Goal: Task Accomplishment & Management: Use online tool/utility

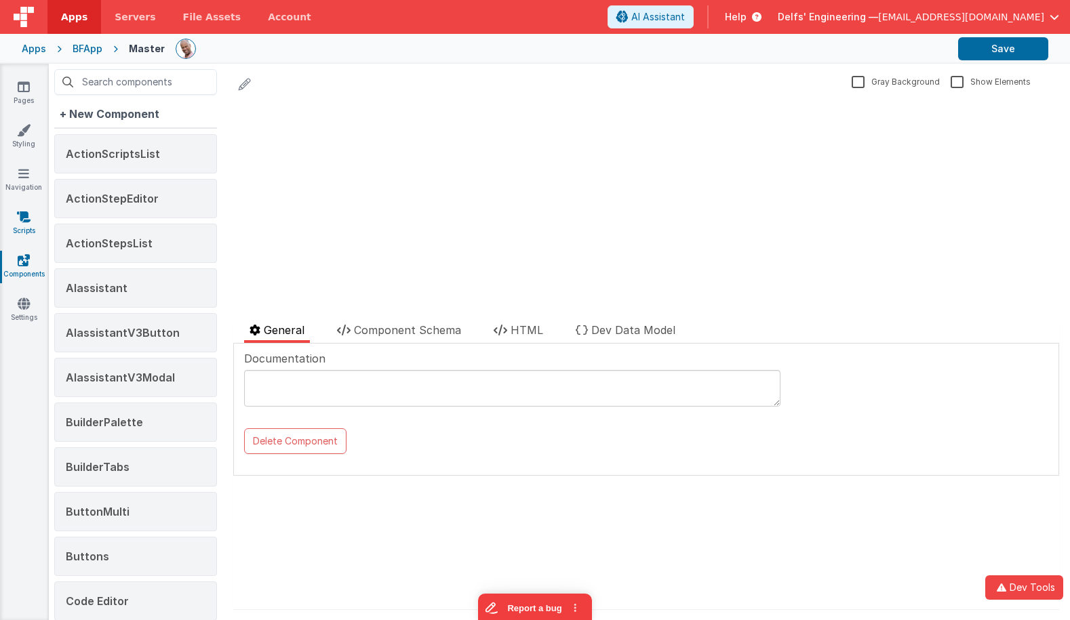
click at [22, 221] on icon at bounding box center [24, 217] width 14 height 14
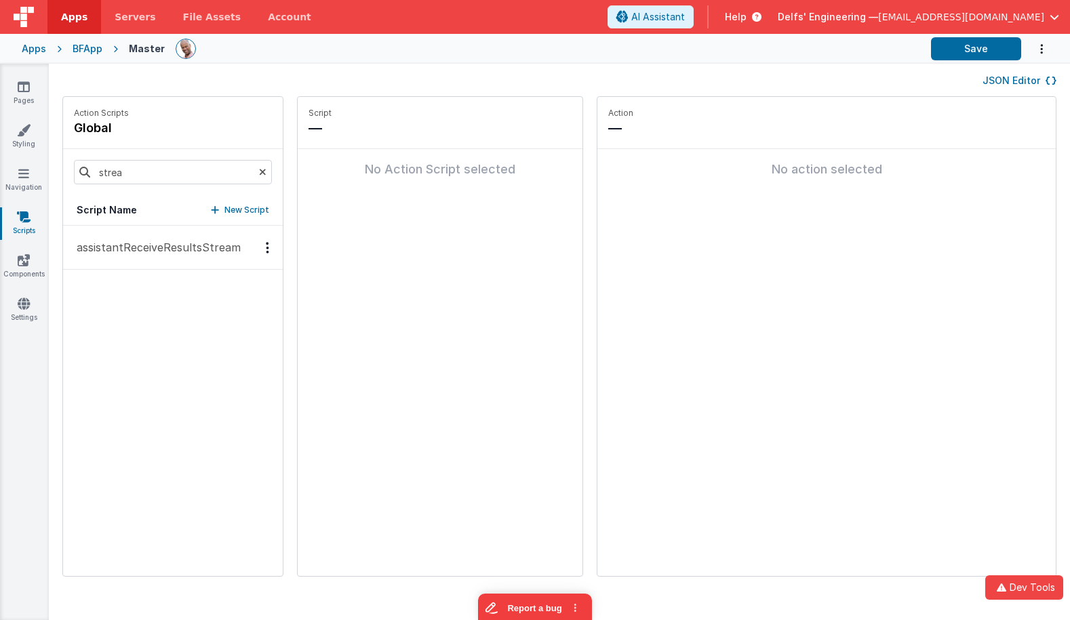
click at [140, 245] on p "assistantReceiveResultsStream" at bounding box center [154, 247] width 172 height 16
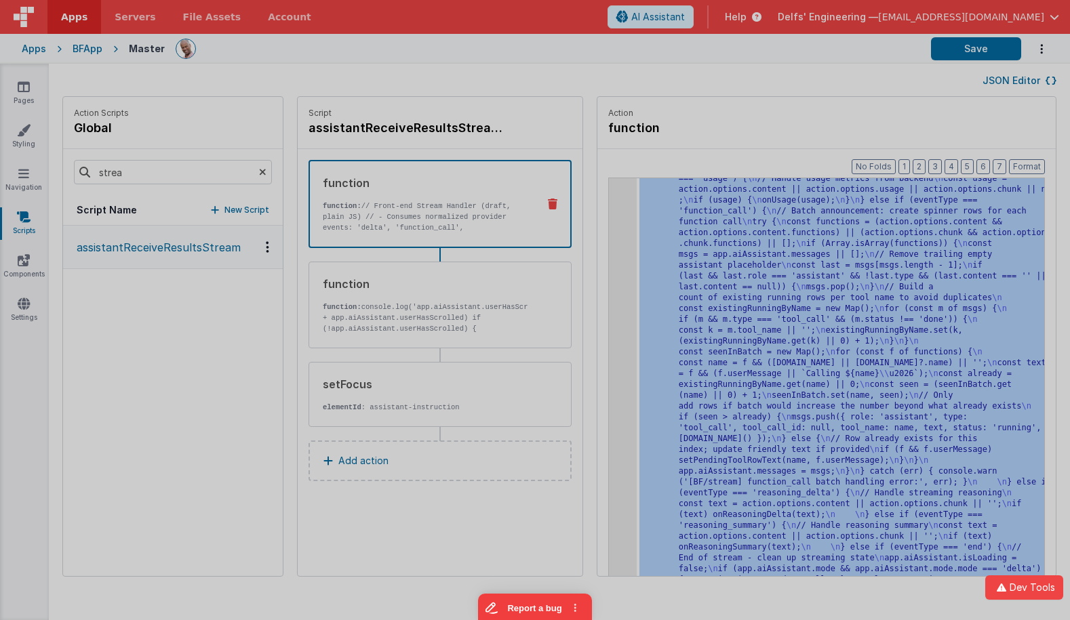
scroll to position [4583, 0]
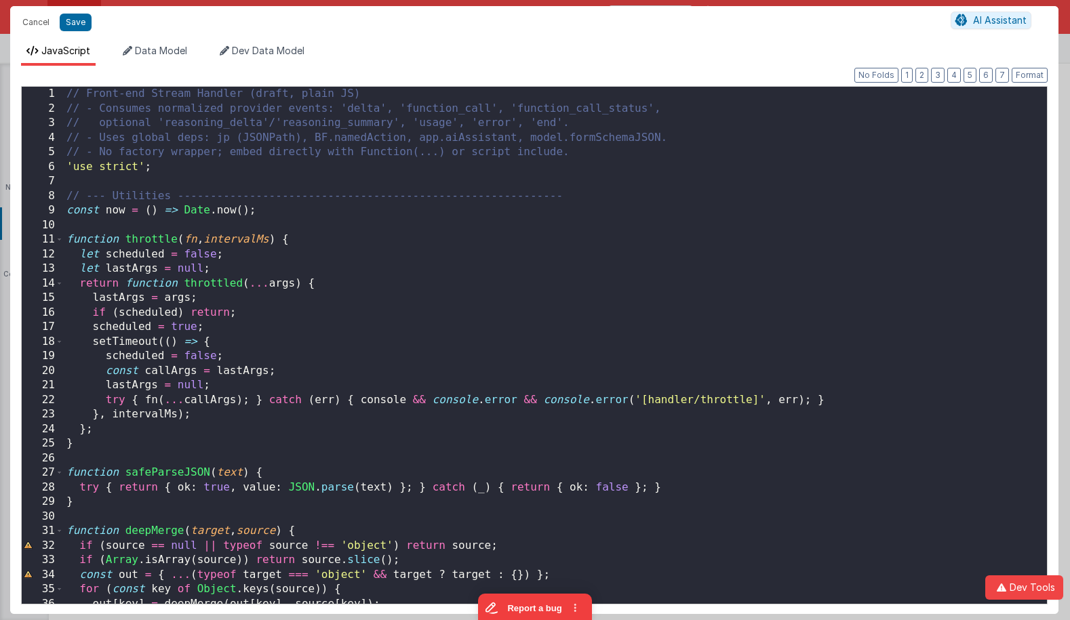
click at [707, 277] on div "// Front-end Stream Handler (draft, plain JS) // - Consumes normalized provider…" at bounding box center [555, 367] width 983 height 561
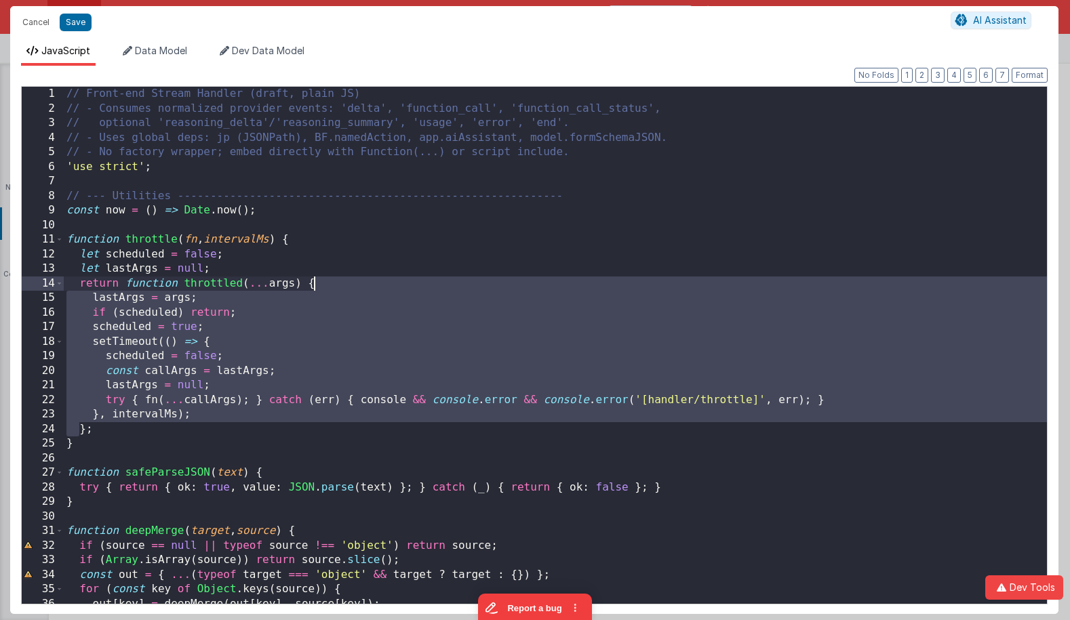
click at [707, 277] on div "// Front-end Stream Handler (draft, plain JS) // - Consumes normalized provider…" at bounding box center [555, 367] width 983 height 561
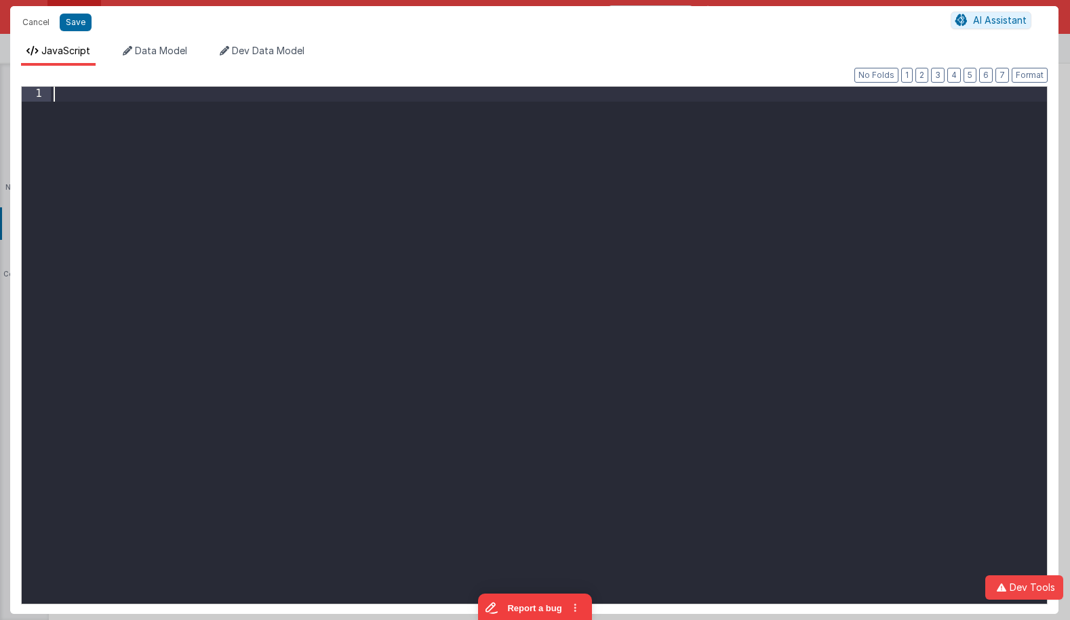
paste textarea
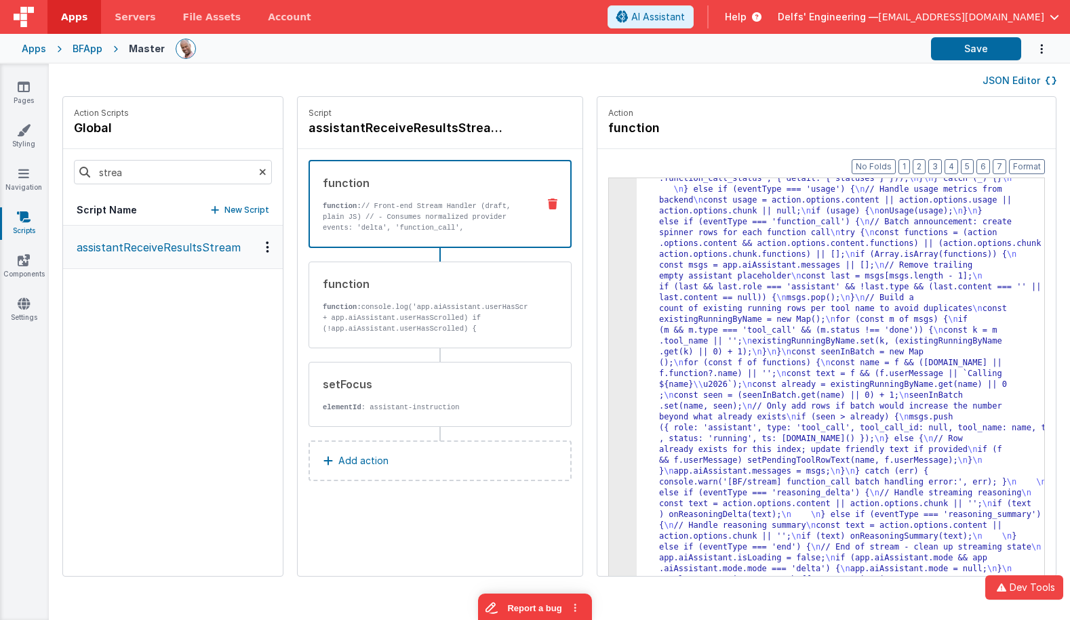
scroll to position [4529, 0]
click at [959, 51] on button "Save" at bounding box center [976, 48] width 90 height 23
click at [959, 50] on button "Save" at bounding box center [976, 48] width 90 height 23
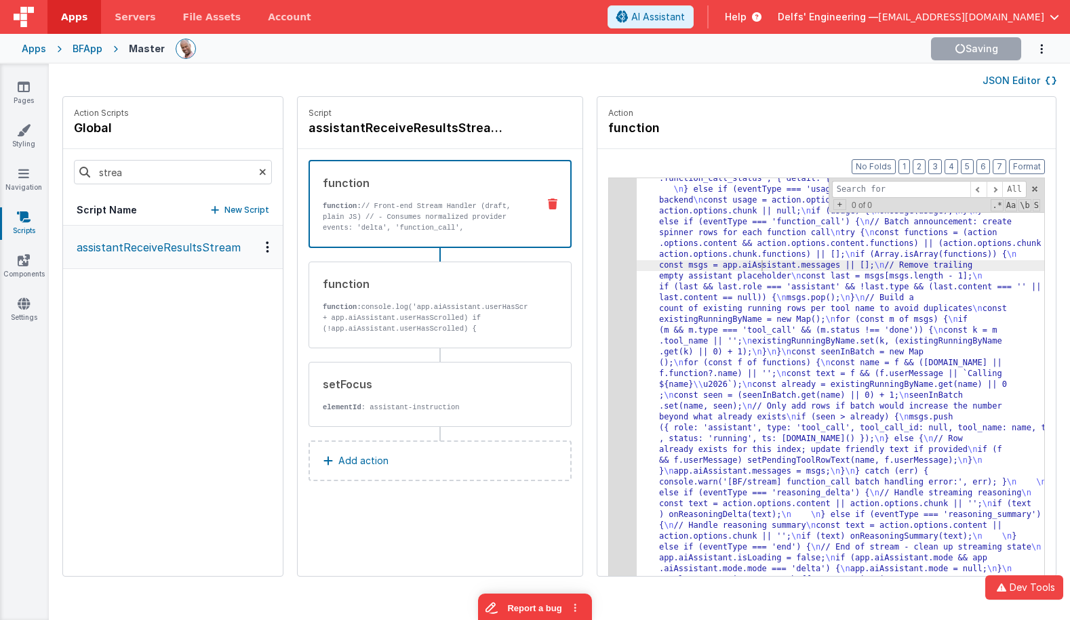
type input "n"
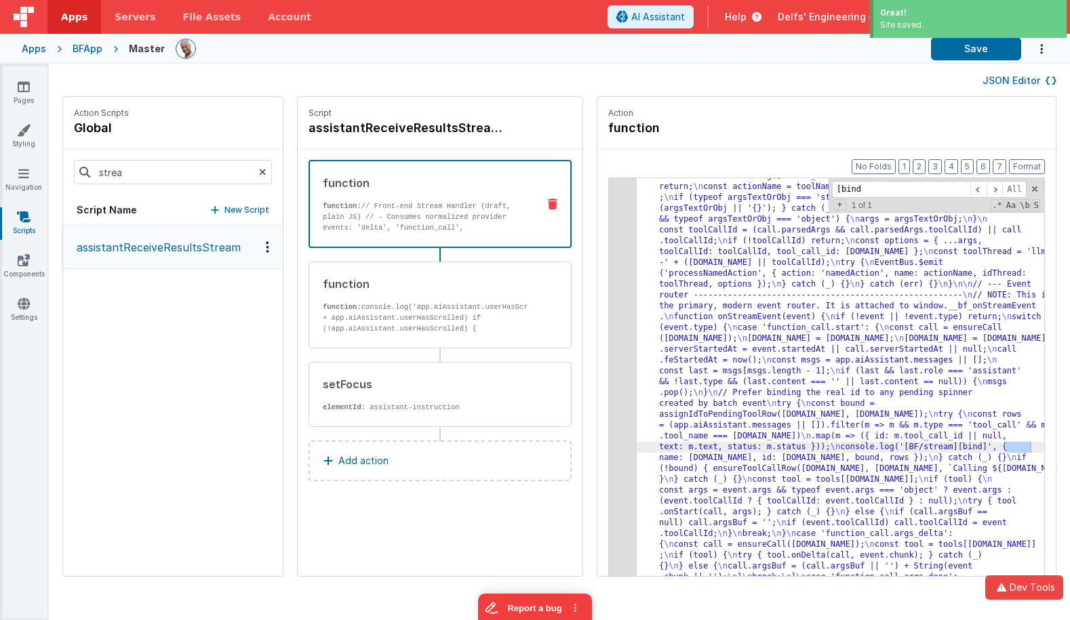
type input "[bind"
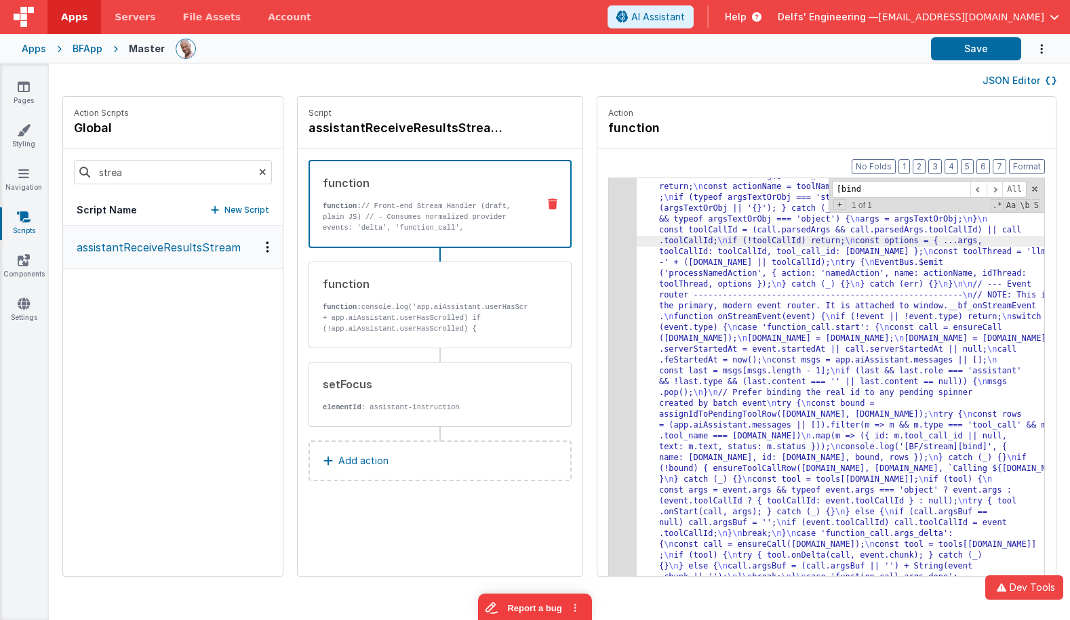
click at [609, 220] on div "3" at bounding box center [623, 193] width 28 height 4926
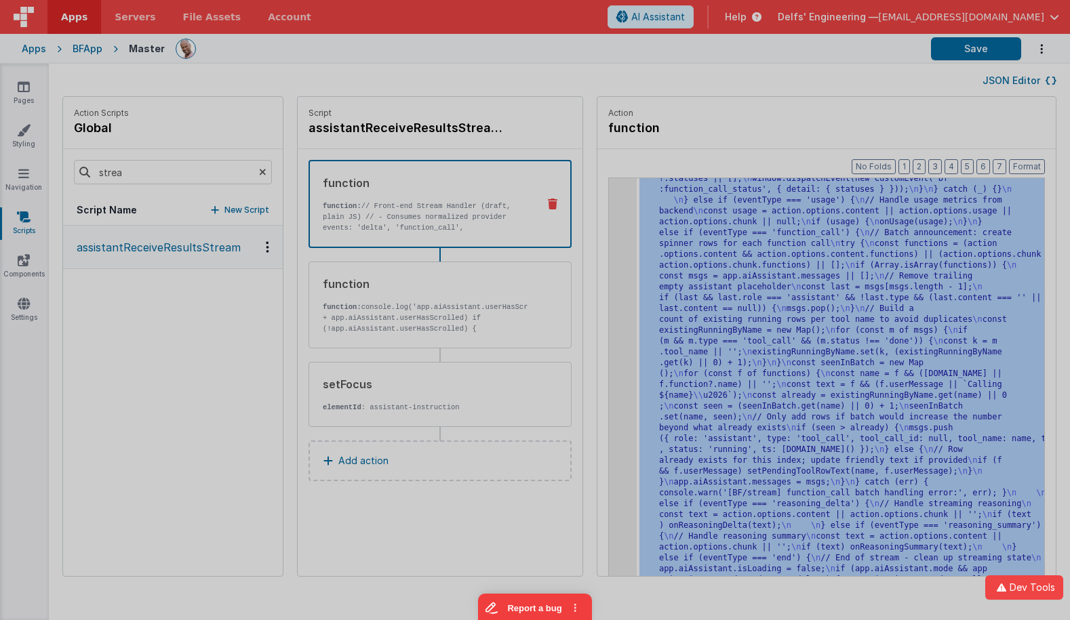
scroll to position [4518, 0]
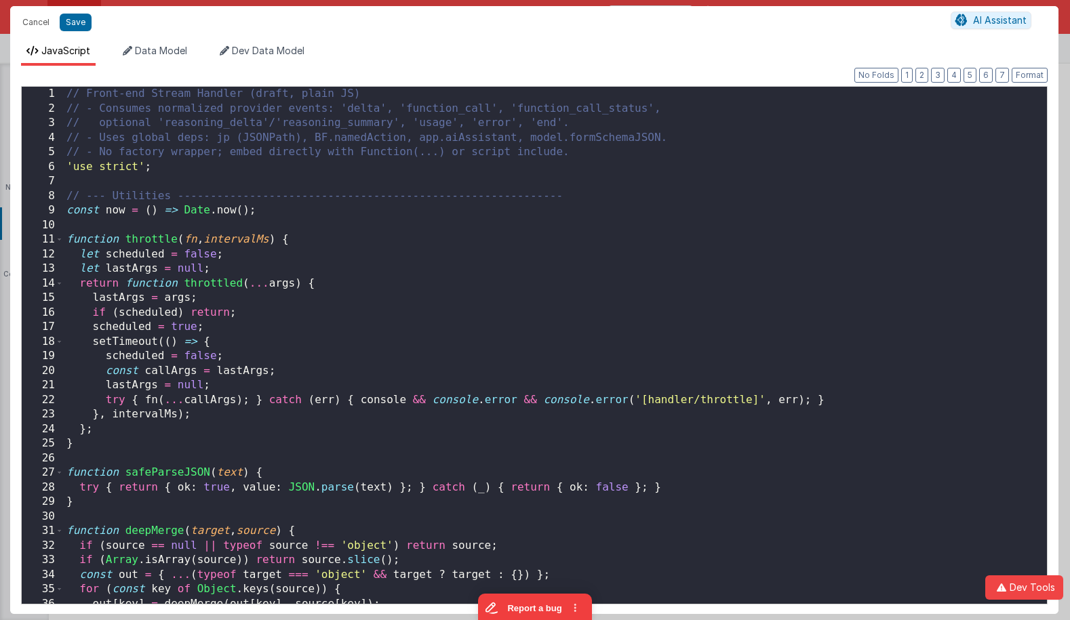
click at [605, 220] on div "// Front-end Stream Handler (draft, plain JS) // - Consumes normalized provider…" at bounding box center [555, 360] width 983 height 547
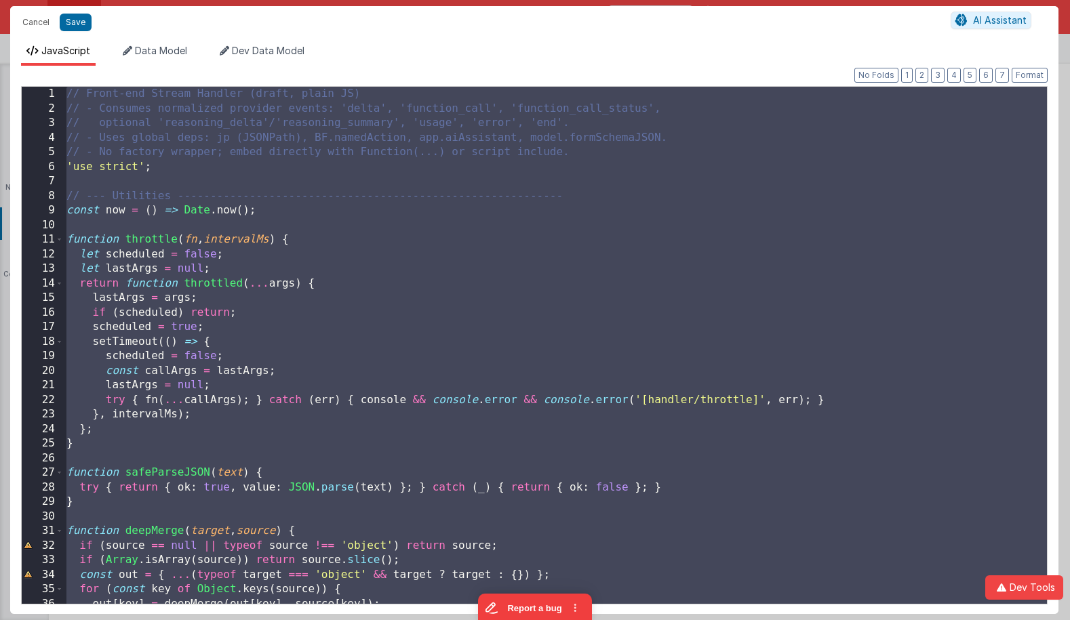
scroll to position [12967, 0]
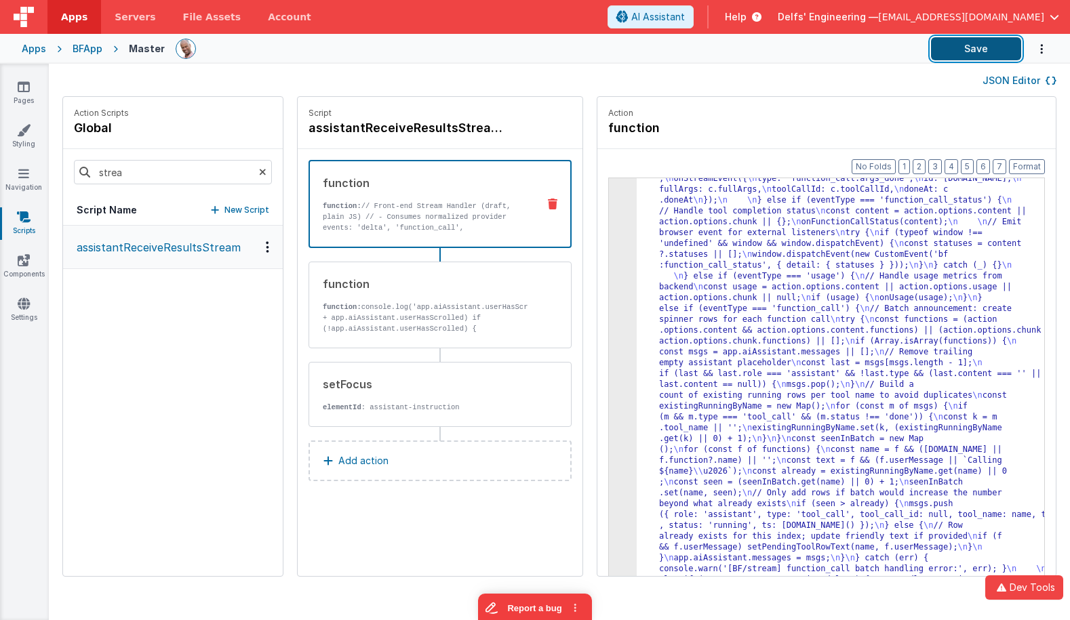
click at [934, 45] on button "Save" at bounding box center [976, 48] width 90 height 23
drag, startPoint x: 692, startPoint y: 224, endPoint x: 660, endPoint y: 216, distance: 32.7
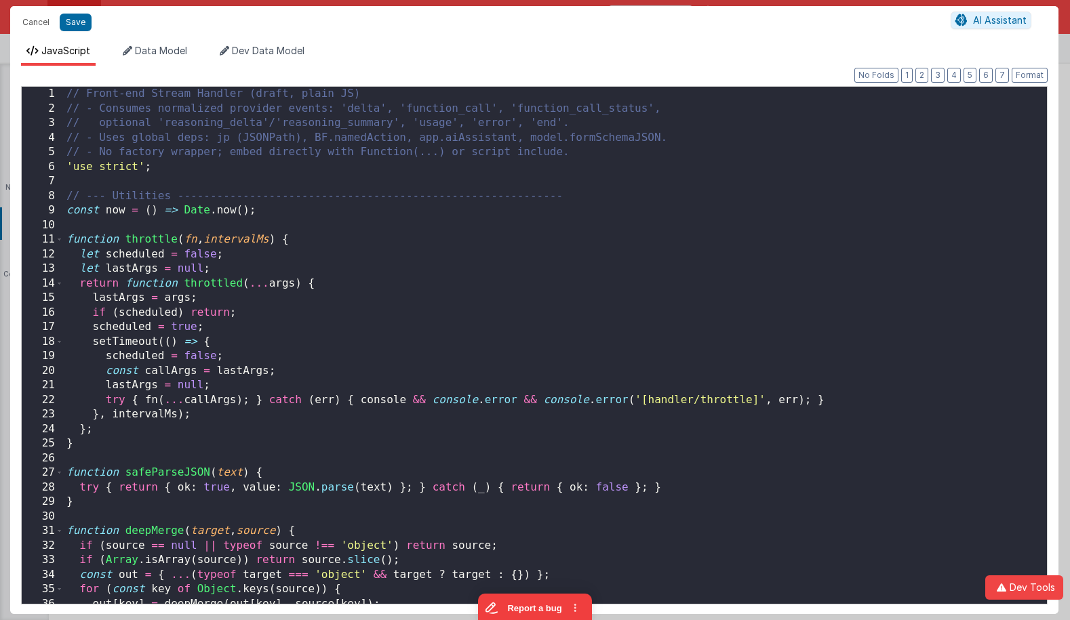
scroll to position [4594, 0]
click at [601, 200] on div "// Front-end Stream Handler (draft, plain JS) // - Consumes normalized provider…" at bounding box center [555, 360] width 983 height 547
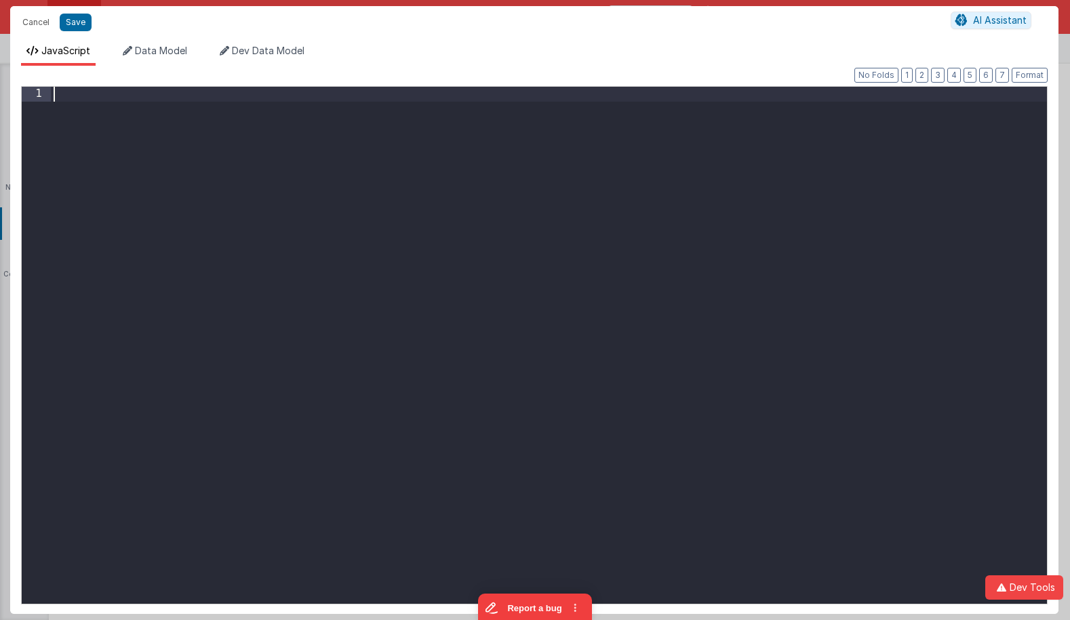
scroll to position [13099, 0]
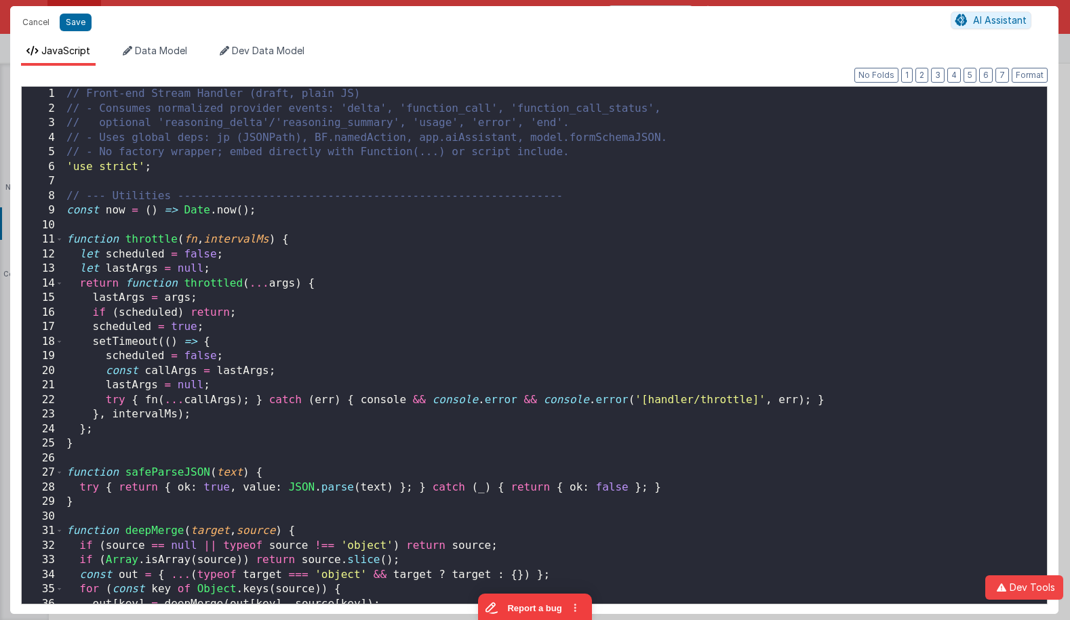
click at [595, 240] on div "// Front-end Stream Handler (draft, plain JS) // - Consumes normalized provider…" at bounding box center [555, 360] width 983 height 547
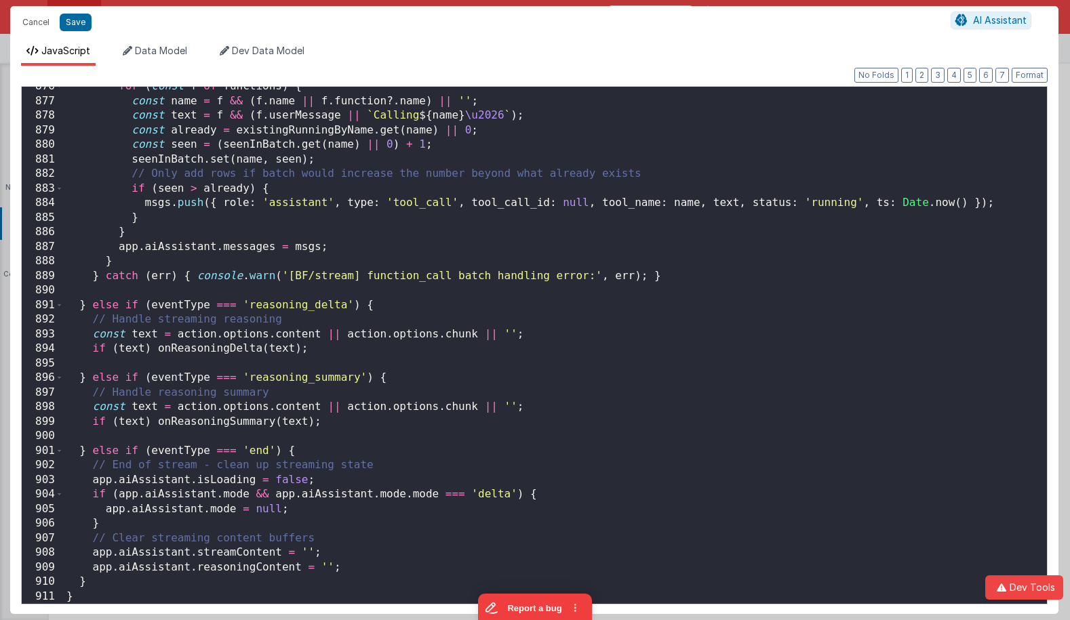
scroll to position [12880, 0]
click at [681, 265] on div "for ( const f of functions ) { const name = f && ( f . name || f . function ?. …" at bounding box center [555, 352] width 983 height 547
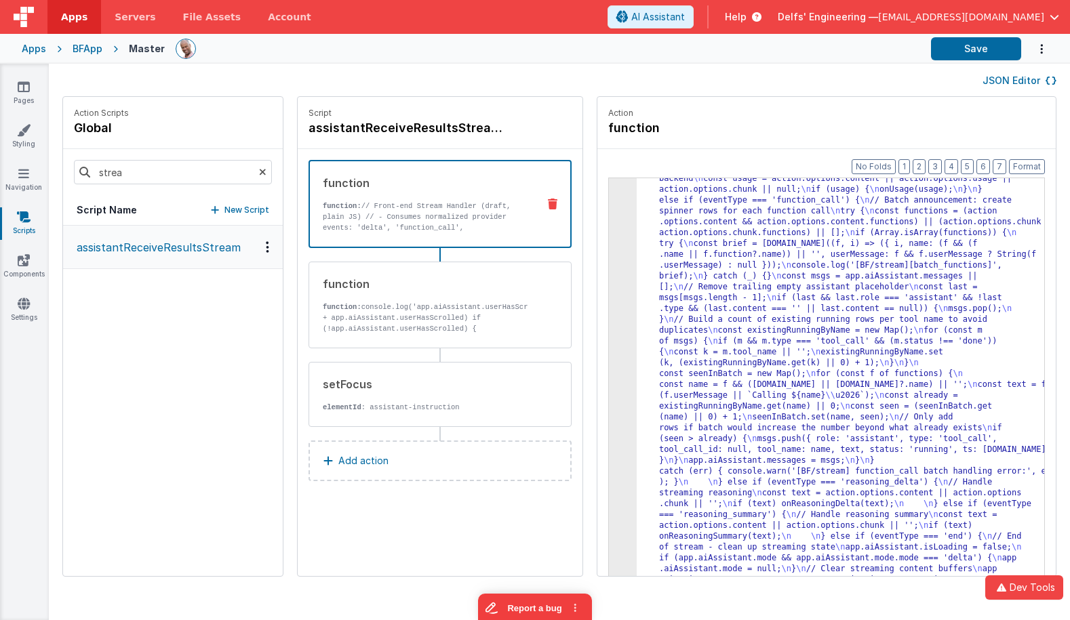
scroll to position [4616, 0]
click at [957, 52] on button "Save" at bounding box center [976, 48] width 90 height 23
